Goal: Register for event/course

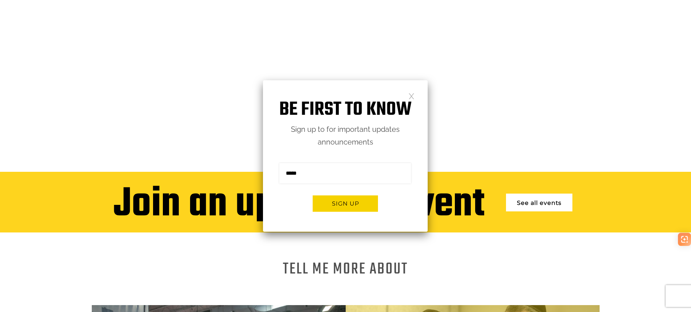
scroll to position [62, 0]
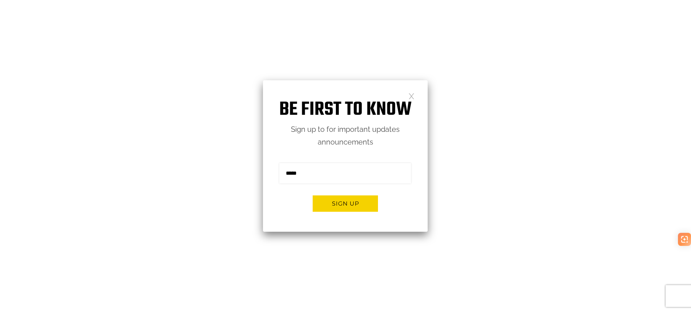
click at [409, 96] on link at bounding box center [412, 96] width 6 height 6
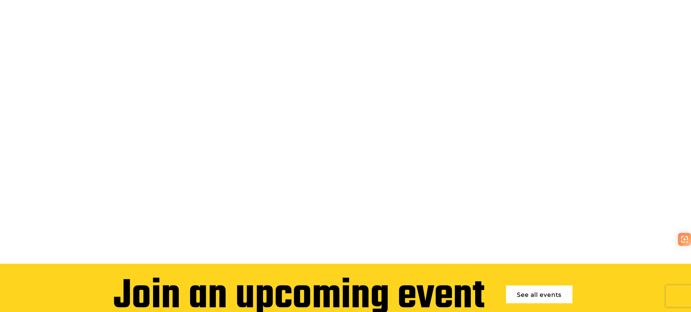
scroll to position [135, 0]
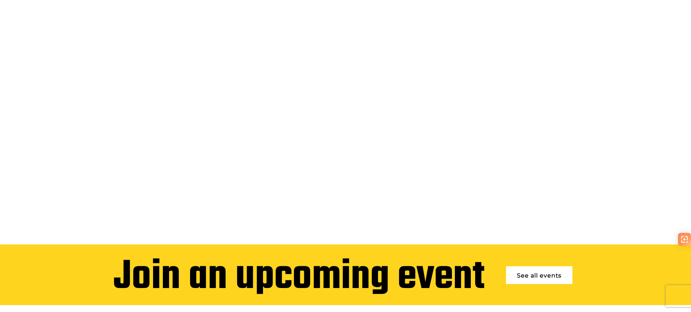
click at [560, 266] on link "See all events" at bounding box center [539, 275] width 66 height 18
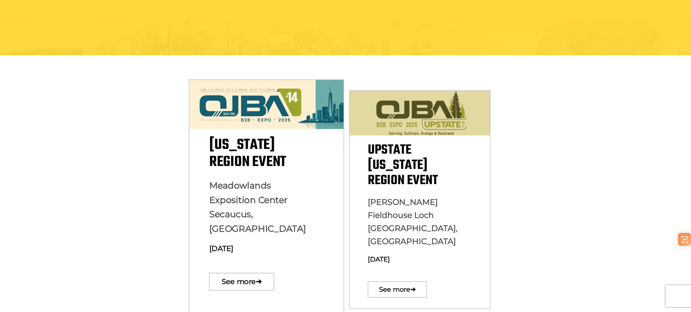
click at [253, 151] on span "New York Region Event" at bounding box center [247, 154] width 77 height 40
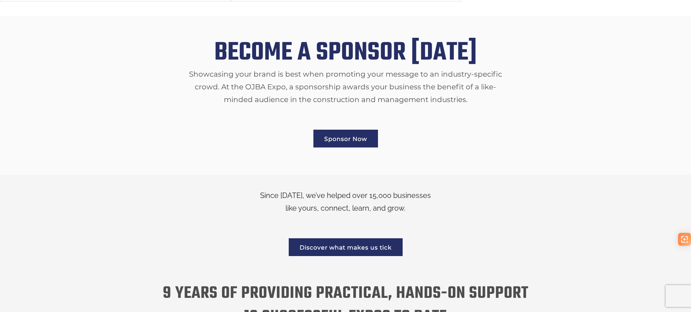
scroll to position [1153, 0]
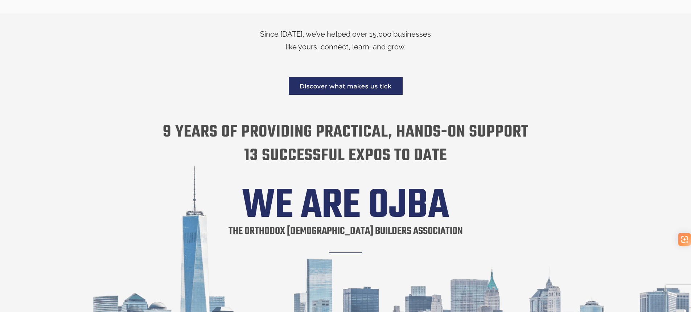
drag, startPoint x: 0, startPoint y: 0, endPoint x: 116, endPoint y: 152, distance: 191.6
click at [116, 152] on h4 "9 years of providing practical, hands-on support 13 successful expos to date" at bounding box center [345, 143] width 497 height 47
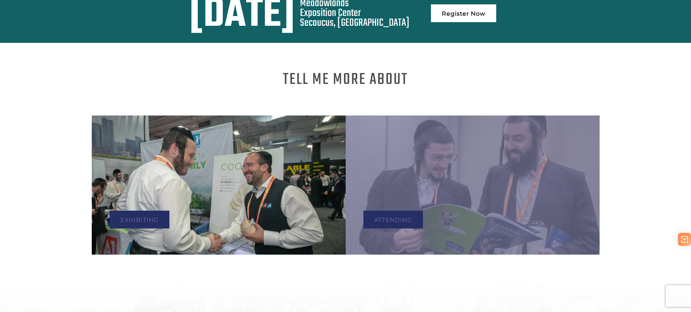
scroll to position [0, 0]
click at [178, 205] on img at bounding box center [219, 184] width 254 height 139
click at [147, 210] on link "Exhibiting" at bounding box center [140, 219] width 60 height 18
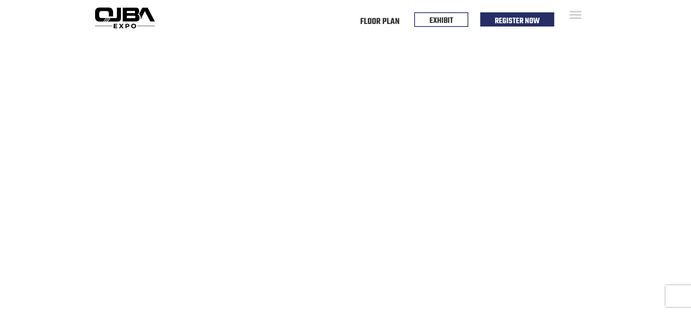
scroll to position [414, 0]
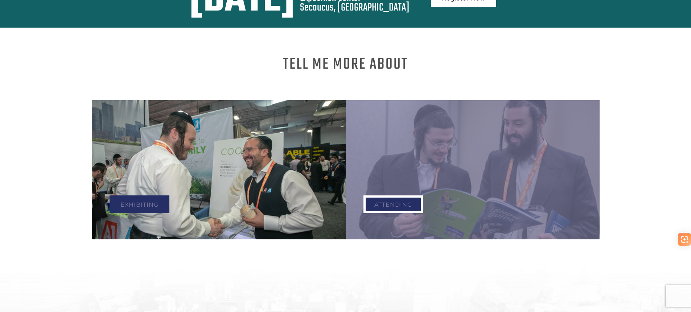
click at [388, 195] on link "Attending" at bounding box center [394, 204] width 60 height 18
